Goal: Navigation & Orientation: Find specific page/section

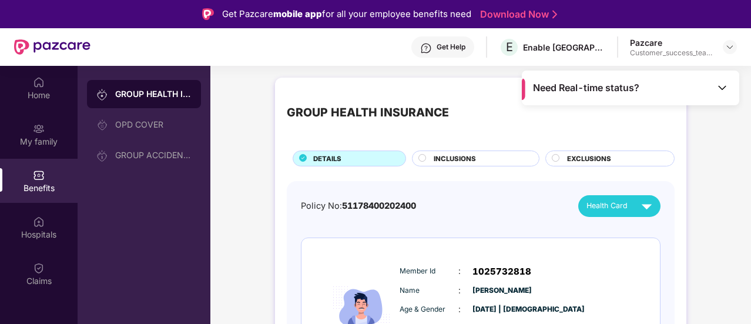
scroll to position [66, 0]
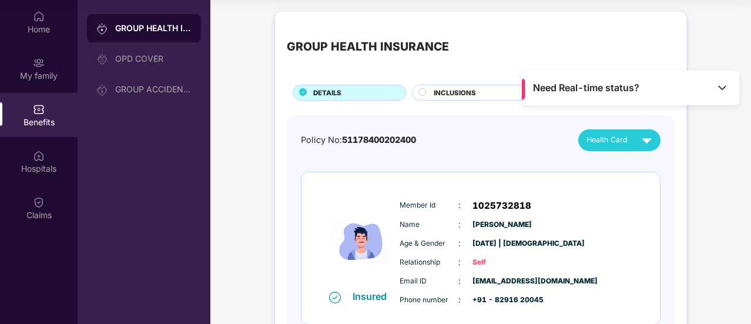
click at [29, 24] on div "Home" at bounding box center [39, 30] width 78 height 12
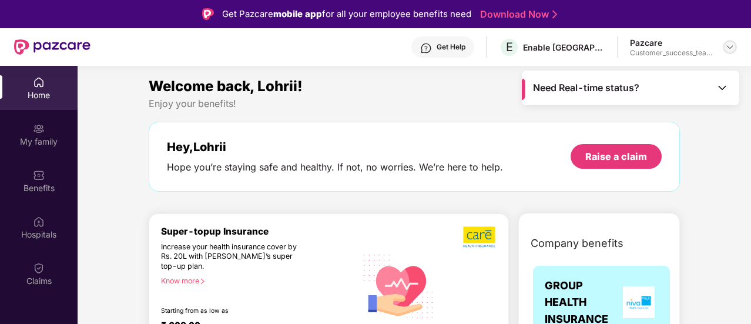
click at [729, 51] on img at bounding box center [729, 46] width 9 height 9
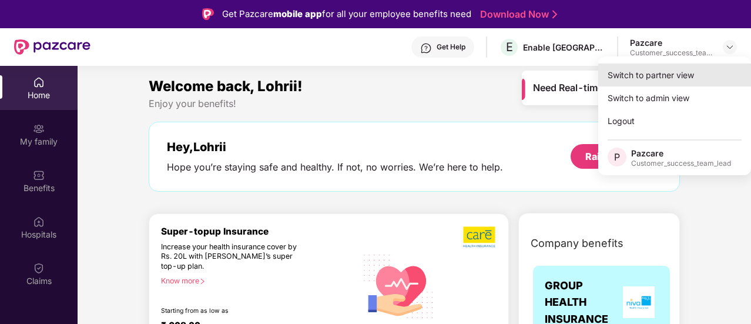
click at [682, 77] on div "Switch to partner view" at bounding box center [674, 74] width 153 height 23
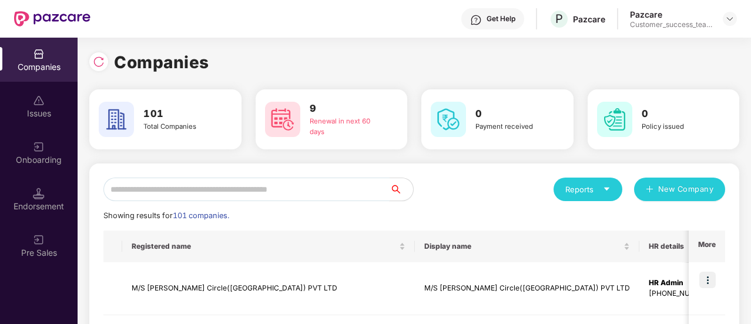
click at [177, 189] on input "text" at bounding box center [246, 189] width 286 height 24
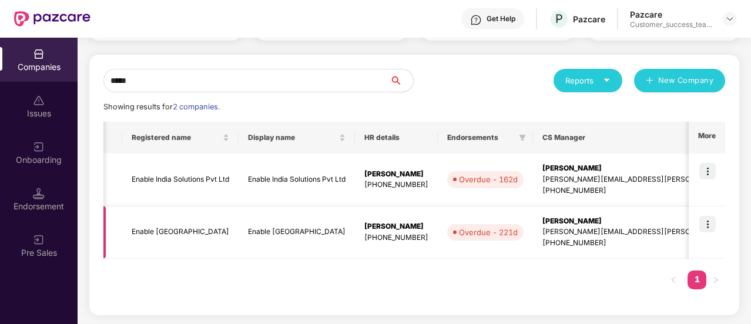
scroll to position [0, 24]
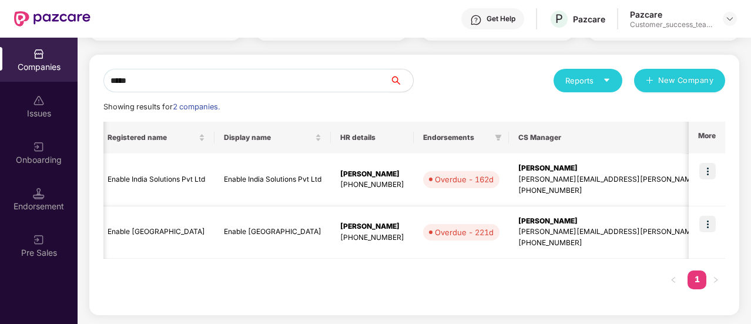
type input "*****"
click at [706, 222] on img at bounding box center [707, 224] width 16 height 16
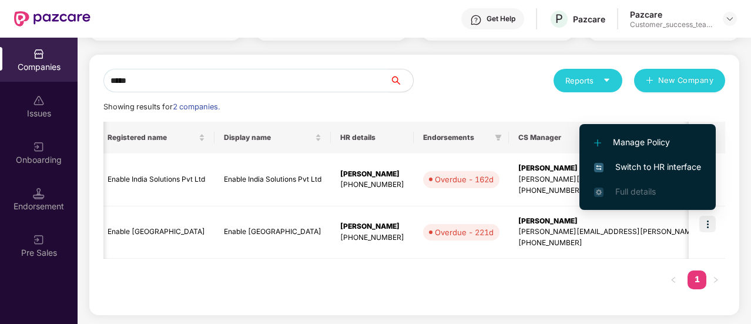
click at [659, 172] on span "Switch to HR interface" at bounding box center [647, 166] width 107 height 13
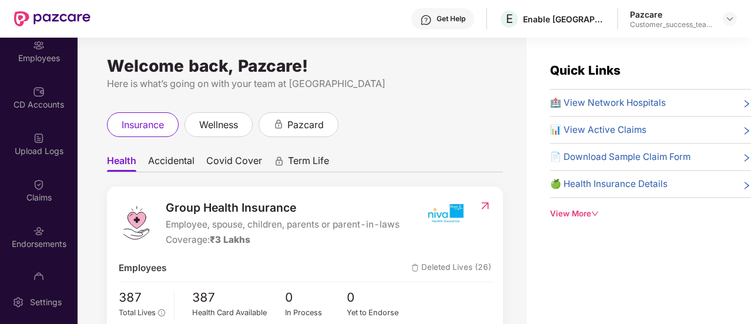
scroll to position [112, 0]
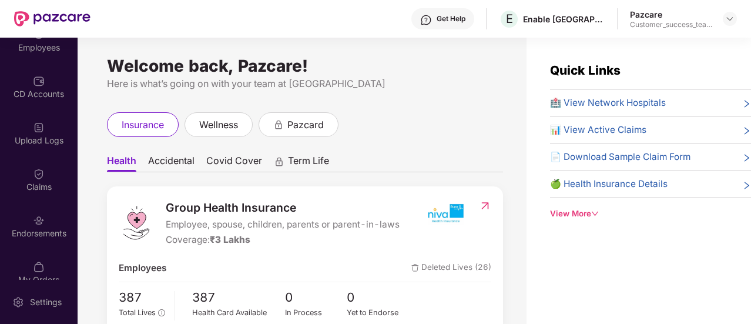
click at [40, 189] on div "Claims" at bounding box center [39, 187] width 78 height 12
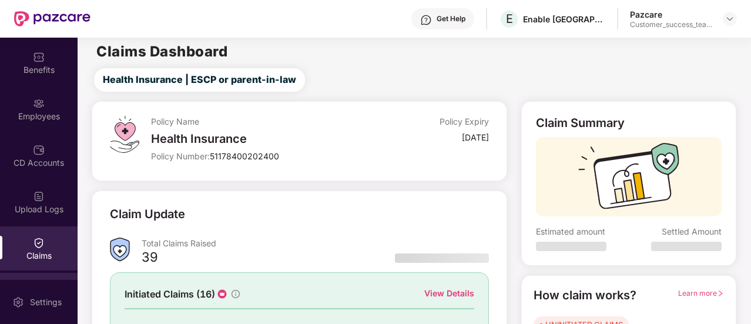
scroll to position [129, 0]
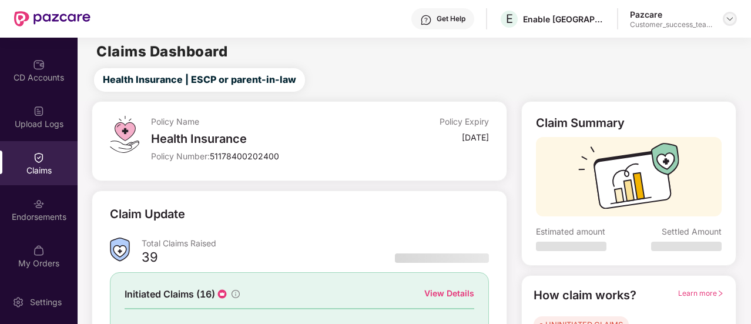
click at [729, 25] on div at bounding box center [730, 19] width 14 height 14
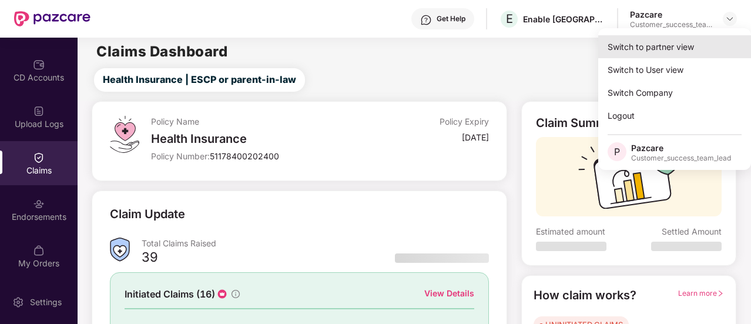
click at [685, 50] on div "Switch to partner view" at bounding box center [674, 46] width 153 height 23
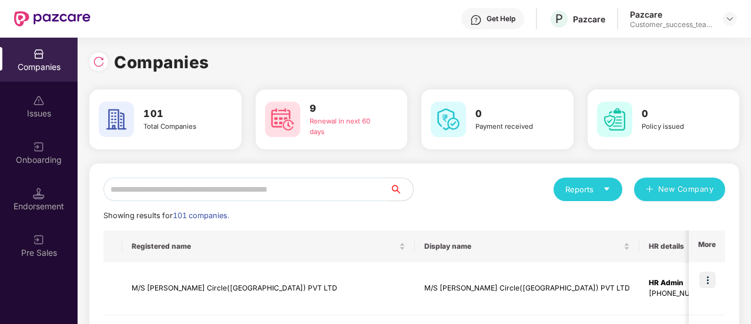
click at [155, 190] on input "text" at bounding box center [246, 189] width 286 height 24
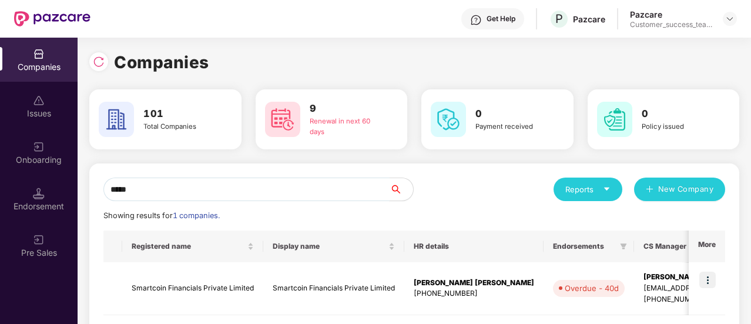
scroll to position [56, 0]
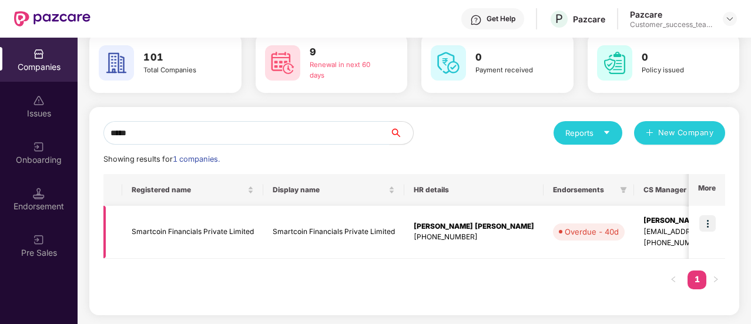
type input "*****"
click at [714, 224] on img at bounding box center [707, 223] width 16 height 16
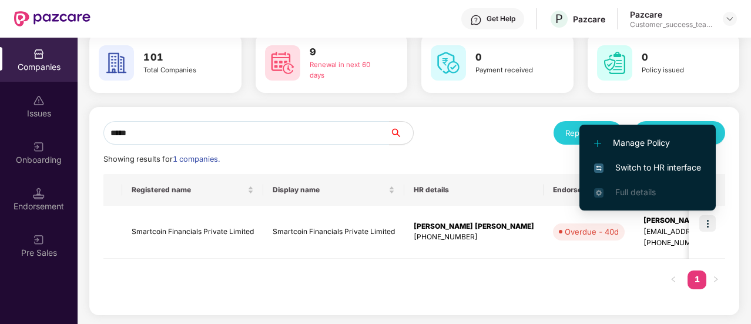
click at [682, 168] on span "Switch to HR interface" at bounding box center [647, 167] width 107 height 13
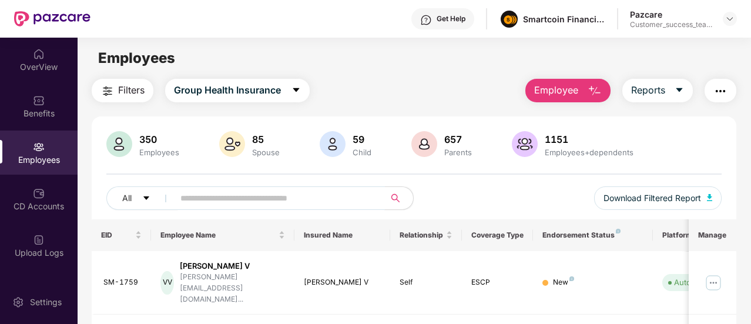
click at [213, 201] on input "text" at bounding box center [274, 198] width 189 height 18
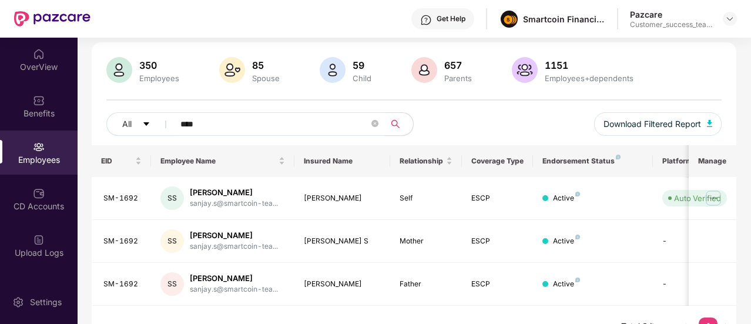
scroll to position [96, 0]
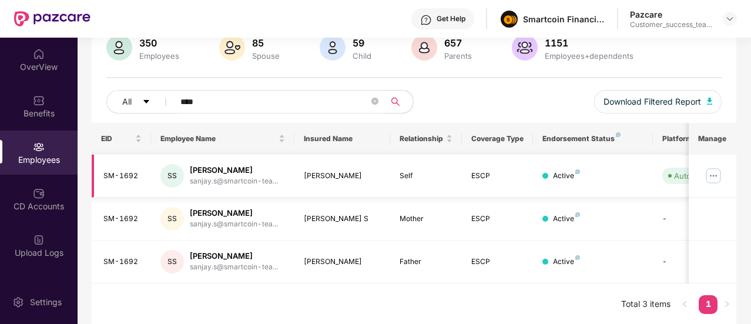
type input "****"
click at [715, 170] on img at bounding box center [713, 175] width 19 height 19
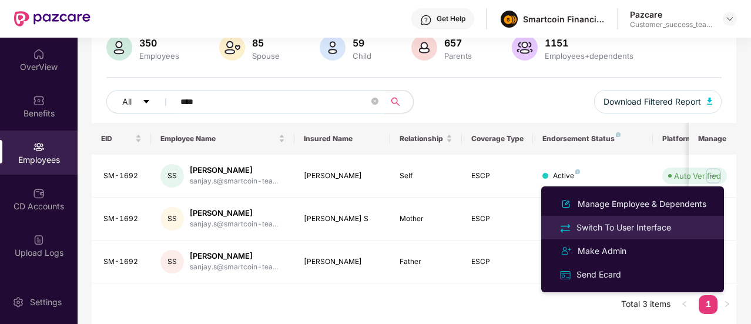
click at [638, 225] on div "Switch To User Interface" at bounding box center [623, 227] width 99 height 13
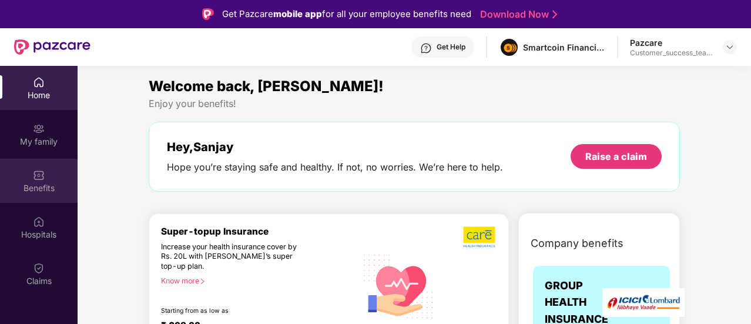
click at [48, 178] on div "Benefits" at bounding box center [39, 181] width 78 height 44
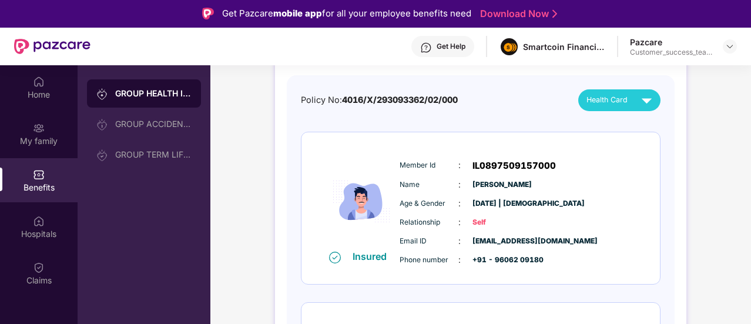
scroll to position [90, 0]
